Goal: Task Accomplishment & Management: Use online tool/utility

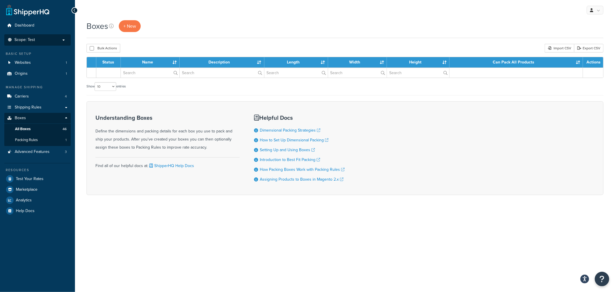
click at [61, 41] on p "Scope: Test" at bounding box center [37, 39] width 61 height 5
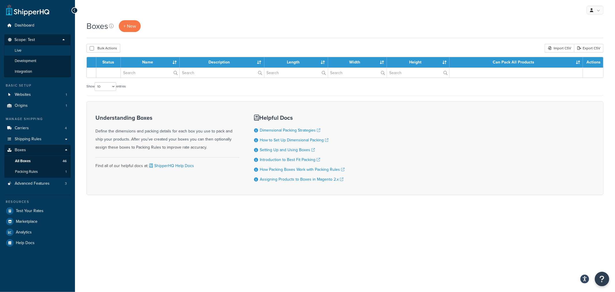
click at [53, 48] on li "Live" at bounding box center [37, 50] width 67 height 11
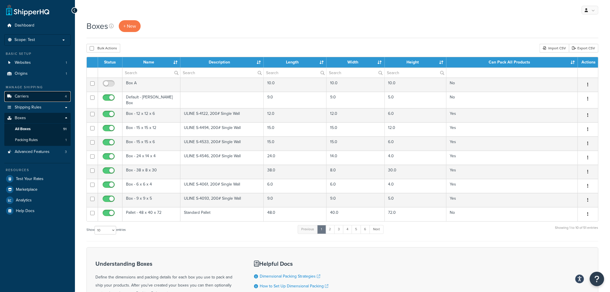
click at [25, 95] on span "Carriers" at bounding box center [22, 96] width 14 height 5
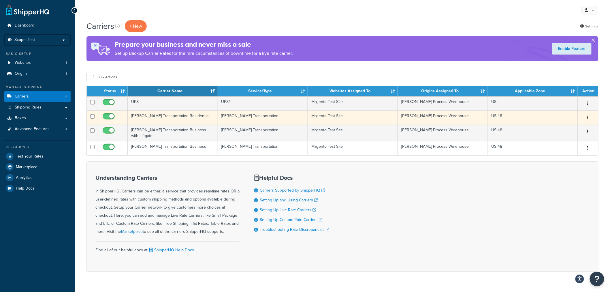
click at [156, 118] on td "[PERSON_NAME] Transportation Residential" at bounding box center [173, 117] width 90 height 14
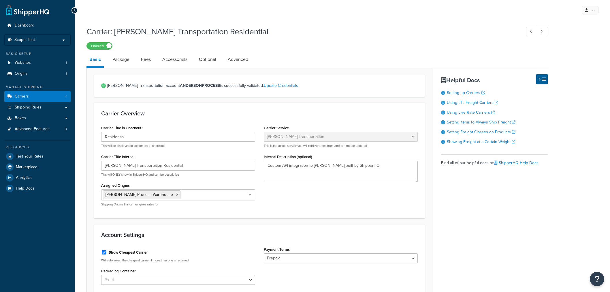
select select "evansFreight"
select select "PLT"
click at [235, 60] on link "Advanced" at bounding box center [238, 59] width 26 height 14
select select "false"
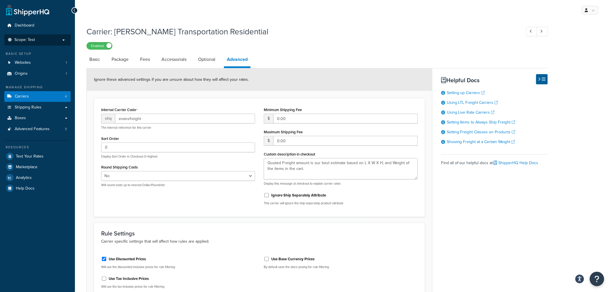
click at [62, 40] on p "Scope: Test" at bounding box center [37, 39] width 61 height 5
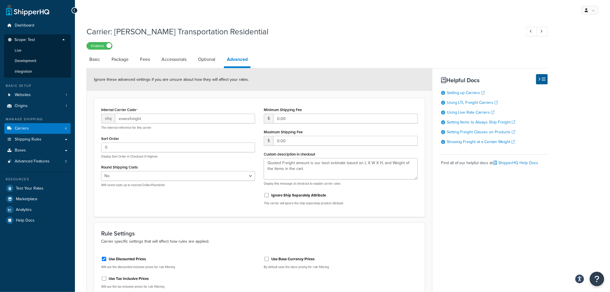
click at [62, 40] on p "Scope: Test" at bounding box center [37, 41] width 61 height 8
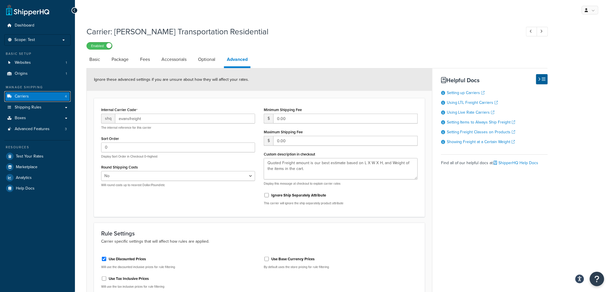
click at [44, 95] on link "Carriers 4" at bounding box center [37, 96] width 66 height 11
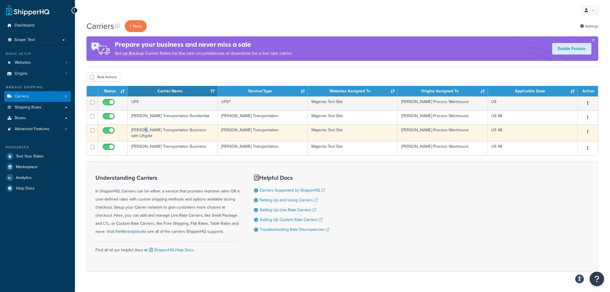
click at [144, 130] on td "[PERSON_NAME] Transportation Business with Liftgate" at bounding box center [173, 133] width 90 height 16
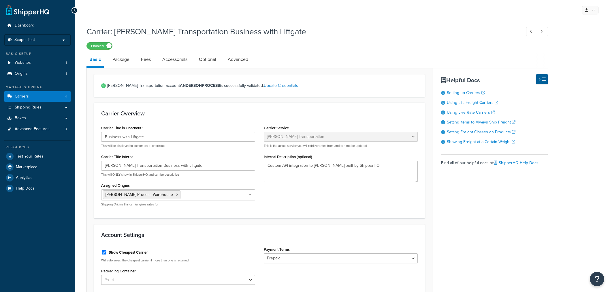
select select "evansFreight"
select select "PLT"
click at [235, 59] on link "Advanced" at bounding box center [238, 59] width 26 height 14
select select "false"
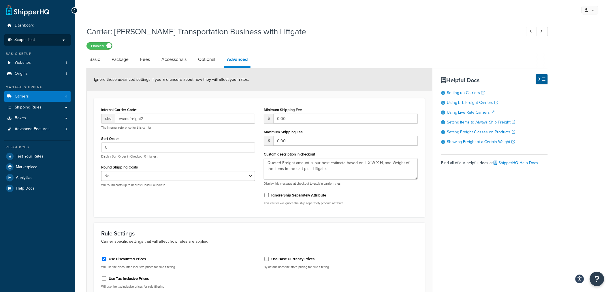
click at [61, 37] on li "Scope: Test" at bounding box center [37, 39] width 66 height 11
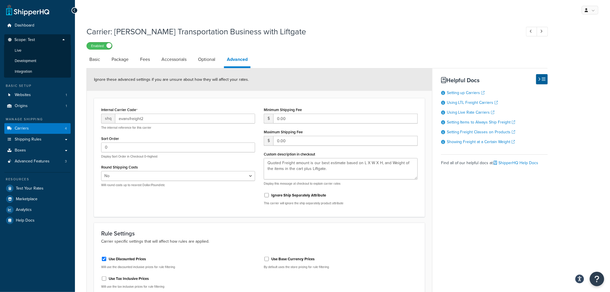
click at [61, 37] on li "Scope: Test Live Development Integration" at bounding box center [37, 55] width 66 height 43
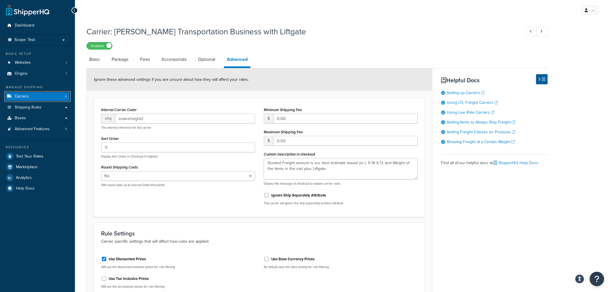
click at [50, 93] on link "Carriers 4" at bounding box center [37, 96] width 66 height 11
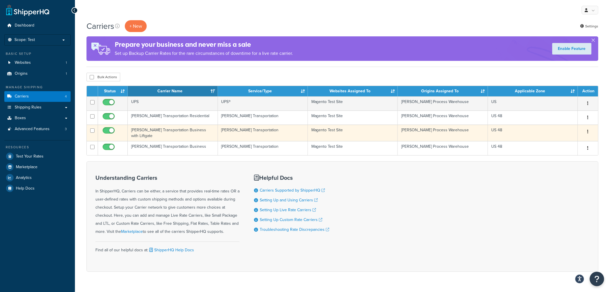
click at [138, 129] on td "[PERSON_NAME] Transportation Business with Liftgate" at bounding box center [173, 133] width 90 height 16
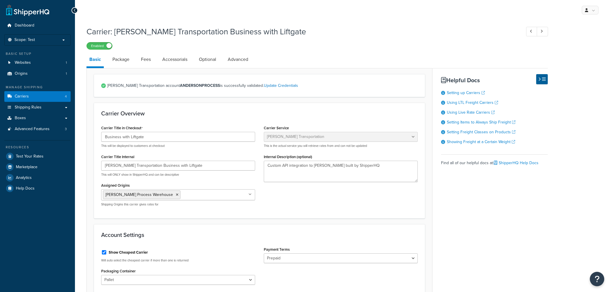
select select "evansFreight"
select select "PLT"
click at [240, 55] on link "Advanced" at bounding box center [238, 59] width 26 height 14
select select "false"
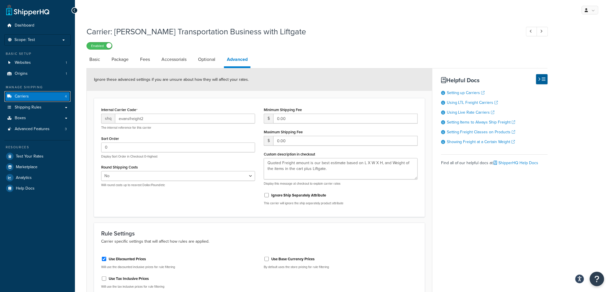
click at [18, 96] on span "Carriers" at bounding box center [22, 96] width 14 height 5
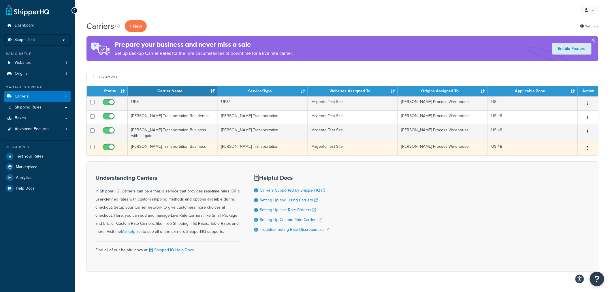
click at [153, 145] on td "[PERSON_NAME] Transportation Business" at bounding box center [173, 148] width 90 height 14
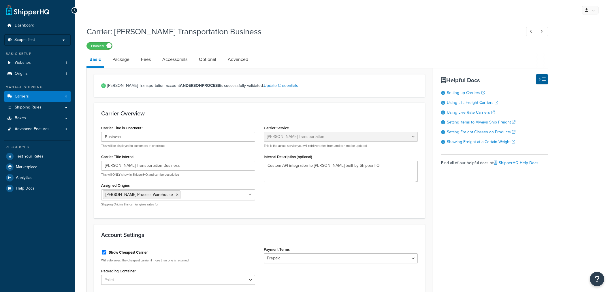
select select "evansFreight"
select select "PLT"
click at [238, 58] on link "Advanced" at bounding box center [238, 59] width 26 height 14
select select "false"
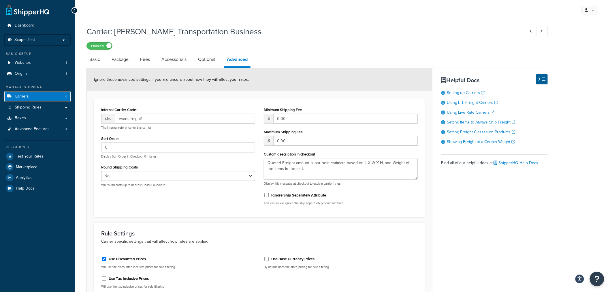
click at [29, 95] on link "Carriers 4" at bounding box center [37, 96] width 66 height 11
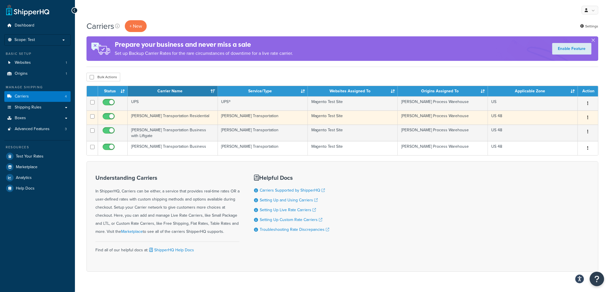
click at [159, 112] on td "Evans Transportation Residential" at bounding box center [173, 117] width 90 height 14
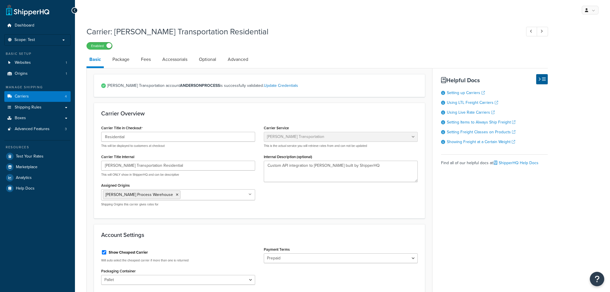
select select "evansFreight"
select select "PLT"
click at [234, 58] on link "Advanced" at bounding box center [238, 59] width 26 height 14
select select "false"
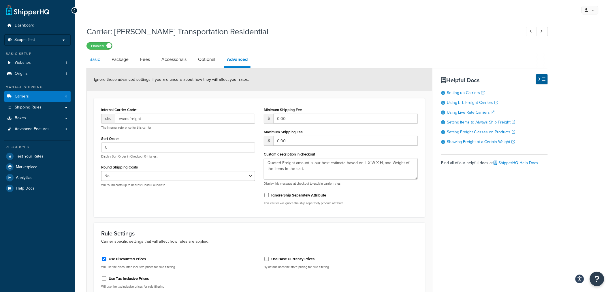
click at [99, 60] on link "Basic" at bounding box center [95, 59] width 16 height 14
select select "evansFreight"
select select "PLT"
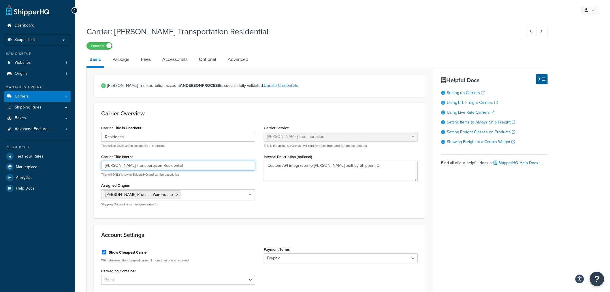
click at [175, 165] on input "Evans Transportation Residential" at bounding box center [178, 166] width 154 height 10
type input "[PERSON_NAME] Transportation Residential + Lift"
click at [290, 198] on div "Carrier Title in Checkout Residential This will be displayed to customers at ch…" at bounding box center [259, 167] width 325 height 87
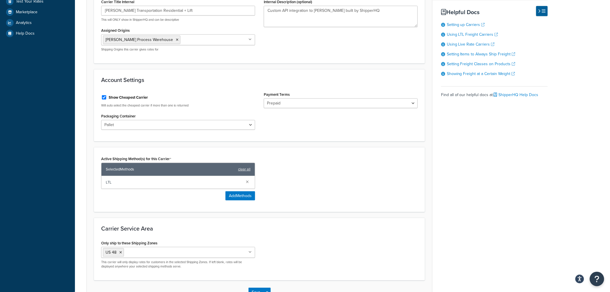
scroll to position [192, 0]
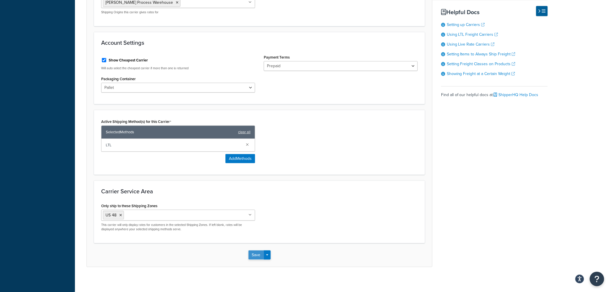
click at [259, 254] on button "Save" at bounding box center [257, 254] width 16 height 9
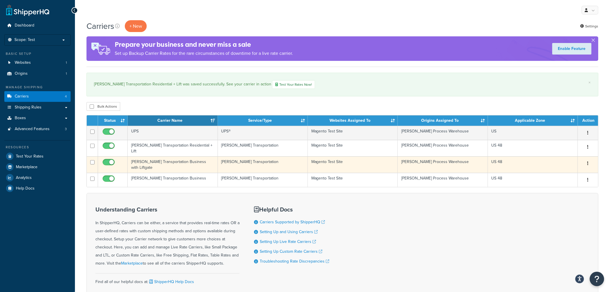
click at [164, 159] on td "[PERSON_NAME] Transportation Business with Liftgate" at bounding box center [173, 164] width 90 height 16
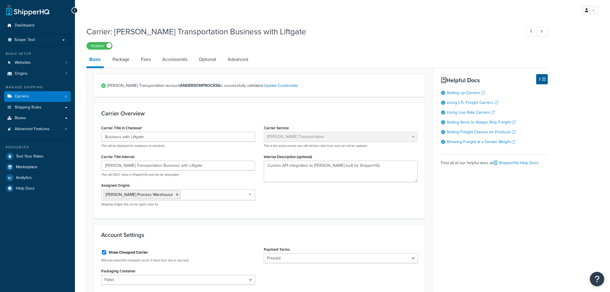
select select "evansFreight"
select select "PLT"
drag, startPoint x: 168, startPoint y: 165, endPoint x: 161, endPoint y: 165, distance: 7.2
click at [161, 165] on input "Evans Transportation Business with Liftgate" at bounding box center [178, 166] width 154 height 10
type input "Evans Transportation Business + Liftgate"
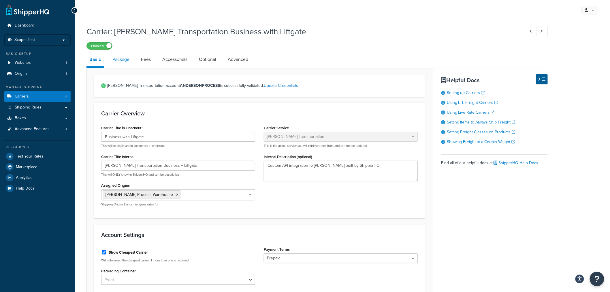
click at [124, 63] on link "Package" at bounding box center [121, 59] width 23 height 14
select select "734025"
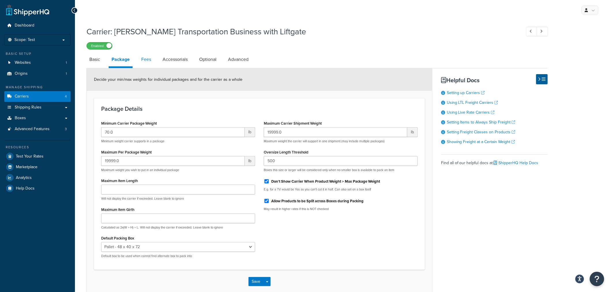
click at [140, 61] on link "Fees" at bounding box center [146, 59] width 16 height 14
select select "AFTER"
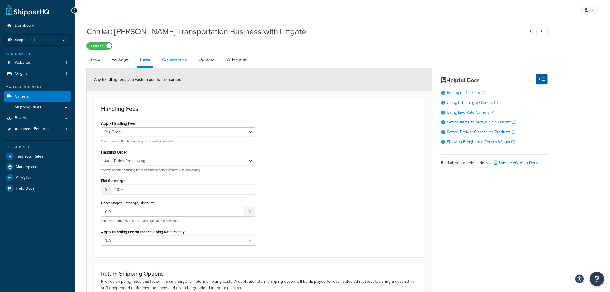
click at [172, 61] on link "Accessorials" at bounding box center [174, 59] width 31 height 14
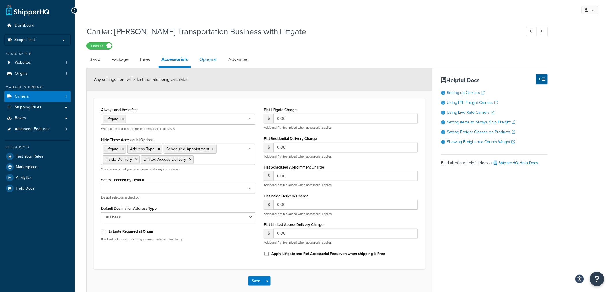
click at [199, 60] on link "Optional" at bounding box center [208, 59] width 23 height 14
select select "85"
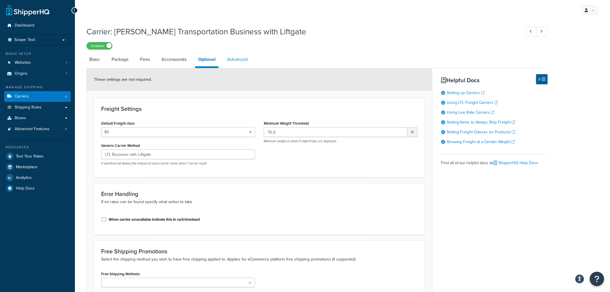
click at [241, 61] on link "Advanced" at bounding box center [237, 59] width 26 height 14
select select "false"
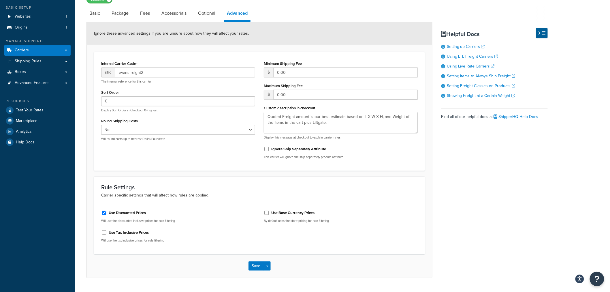
scroll to position [61, 0]
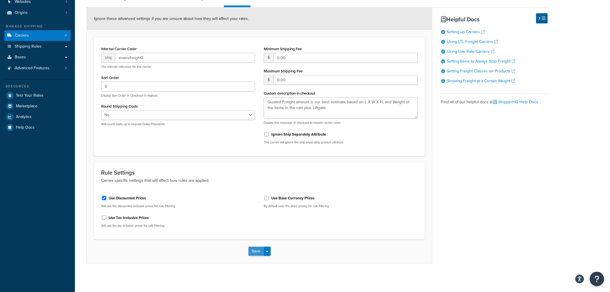
click at [252, 247] on button "Save" at bounding box center [257, 251] width 16 height 9
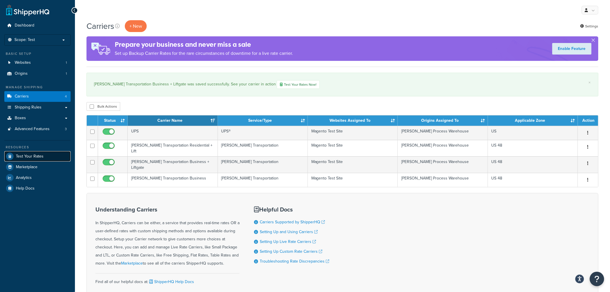
click at [24, 157] on span "Test Your Rates" at bounding box center [30, 156] width 28 height 5
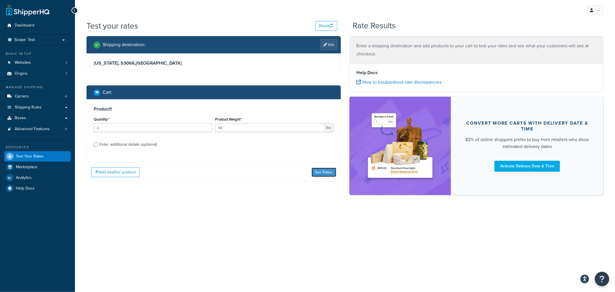
click at [325, 174] on button "Get Rates" at bounding box center [324, 172] width 25 height 9
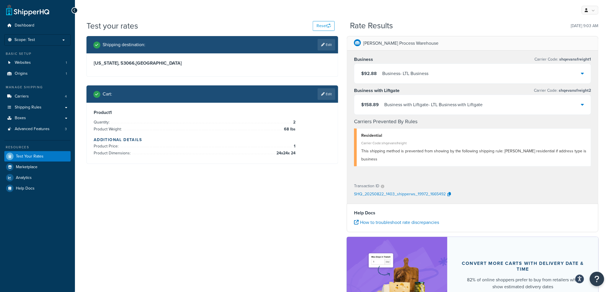
click at [581, 74] on icon at bounding box center [582, 73] width 3 height 5
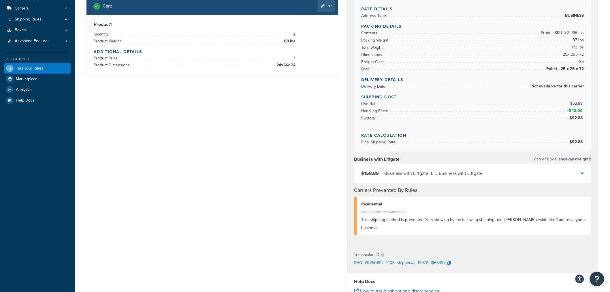
scroll to position [128, 0]
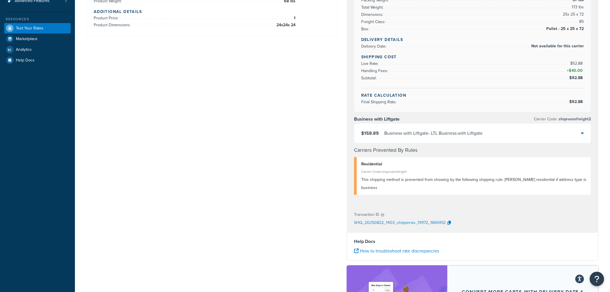
click at [581, 131] on icon at bounding box center [582, 133] width 3 height 5
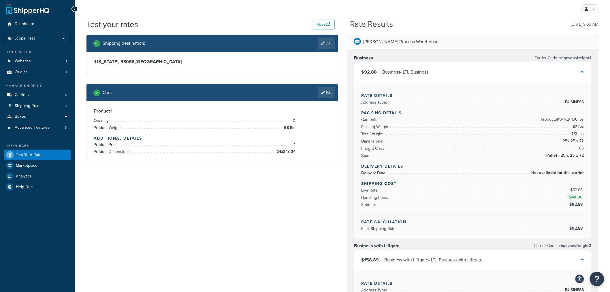
scroll to position [0, 0]
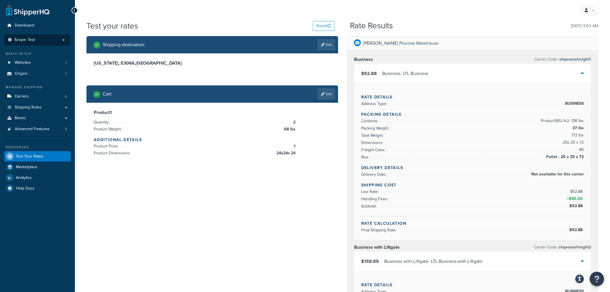
click at [62, 41] on p "Scope: Test" at bounding box center [37, 39] width 61 height 5
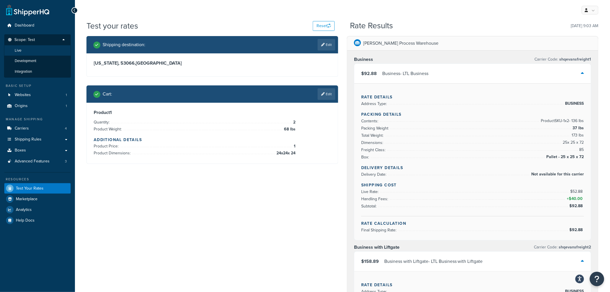
click at [27, 52] on li "Live" at bounding box center [37, 50] width 67 height 11
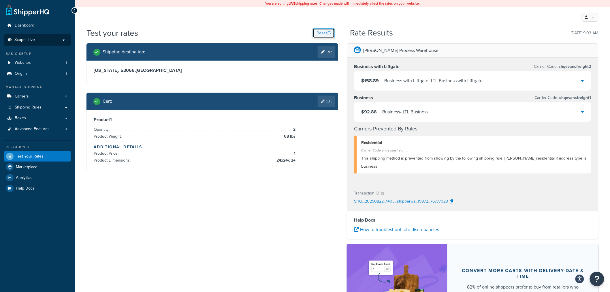
click at [317, 34] on button "Reset" at bounding box center [324, 33] width 22 height 10
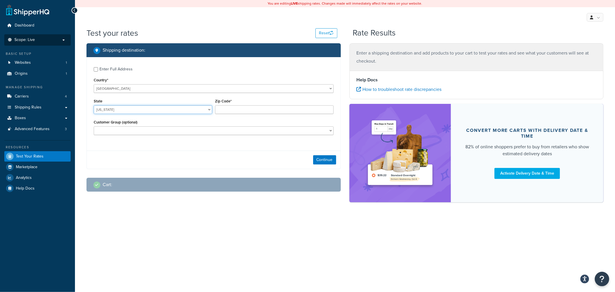
click at [146, 112] on select "[US_STATE] [US_STATE] [US_STATE] [US_STATE] [US_STATE] Armed Forces Americas Ar…" at bounding box center [153, 109] width 119 height 9
select select "WI"
click at [94, 106] on select "[US_STATE] [US_STATE] [US_STATE] [US_STATE] [US_STATE] Armed Forces Americas Ar…" at bounding box center [153, 109] width 119 height 9
click at [224, 110] on input "Zip Code*" at bounding box center [274, 109] width 119 height 9
type input "53066"
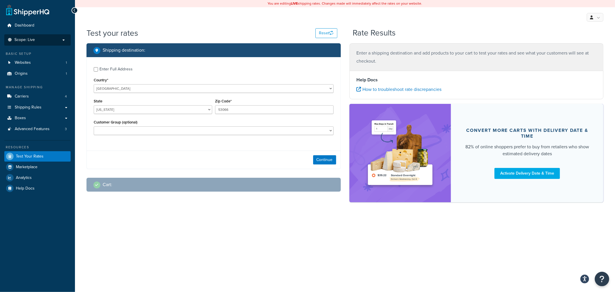
click at [203, 149] on div "Enter Full Address Country* [GEOGRAPHIC_DATA] [GEOGRAPHIC_DATA] [GEOGRAPHIC_DAT…" at bounding box center [214, 113] width 254 height 112
click at [321, 163] on button "Continue" at bounding box center [324, 159] width 23 height 9
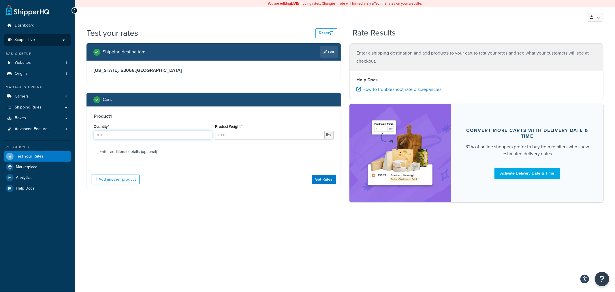
click at [139, 137] on input "Quantity*" at bounding box center [153, 135] width 119 height 9
type input "2"
click at [237, 137] on input "Product Weight*" at bounding box center [270, 135] width 110 height 9
type input "68"
click at [327, 177] on button "Get Rates" at bounding box center [324, 179] width 25 height 9
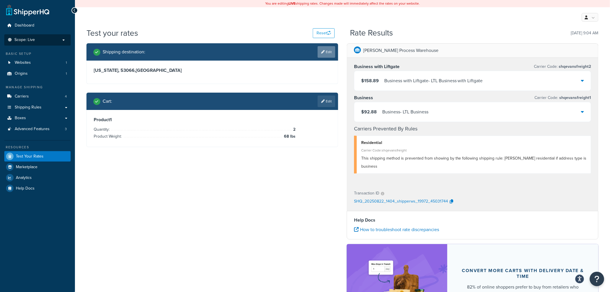
click at [326, 53] on link "Edit" at bounding box center [327, 52] width 18 height 12
select select "WI"
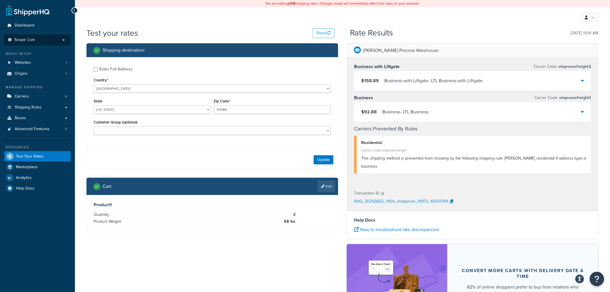
click at [100, 68] on div "Enter Full Address" at bounding box center [115, 69] width 33 height 8
click at [98, 68] on input "Enter Full Address" at bounding box center [96, 69] width 4 height 4
checkbox input "true"
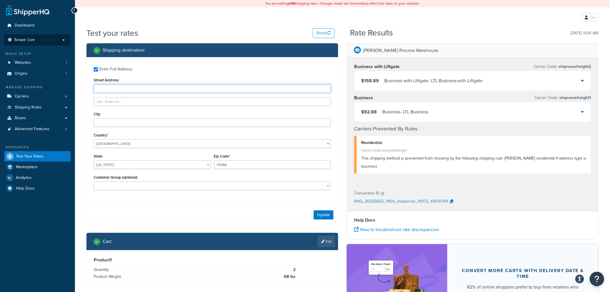
click at [108, 87] on input "Street Address" at bounding box center [212, 88] width 237 height 9
type input "[STREET_ADDRESS]"
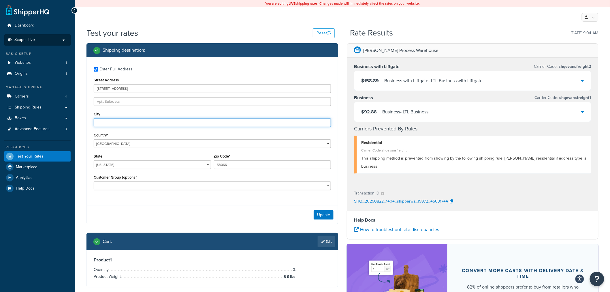
click at [105, 125] on input "City" at bounding box center [212, 122] width 237 height 9
type input "oconomowoc"
click at [319, 216] on button "Update" at bounding box center [324, 214] width 20 height 9
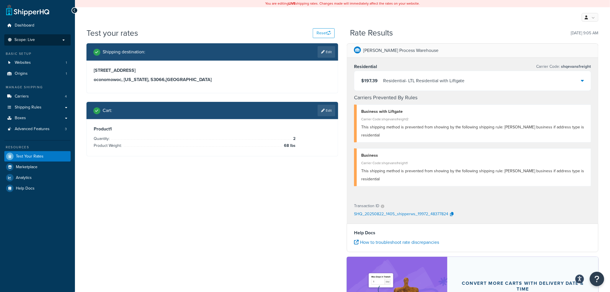
click at [581, 81] on icon at bounding box center [582, 80] width 3 height 5
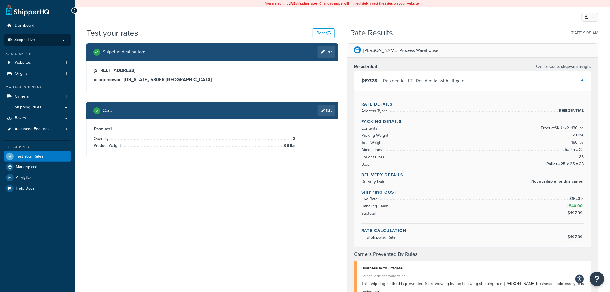
click at [581, 81] on icon at bounding box center [582, 80] width 3 height 5
